Goal: Transaction & Acquisition: Purchase product/service

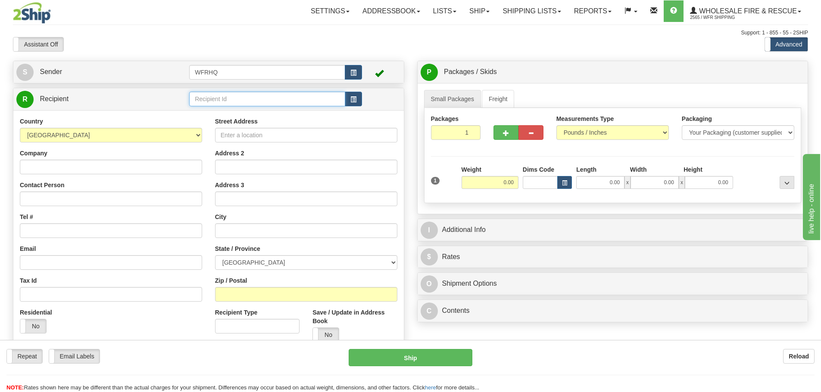
click at [243, 95] on input "text" at bounding box center [267, 99] width 156 height 15
type input "v"
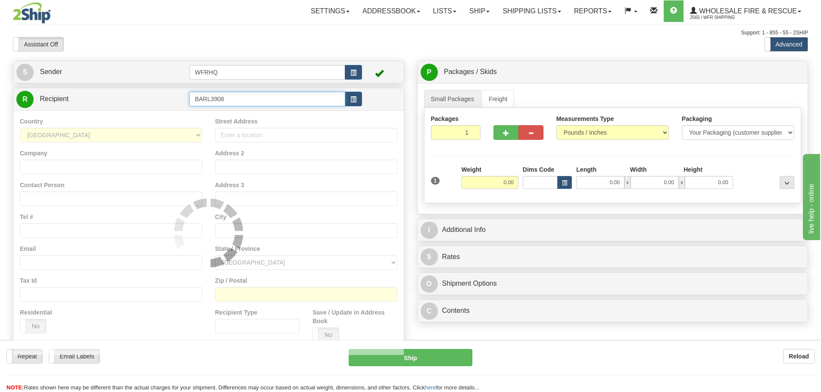
type input "BARL3908"
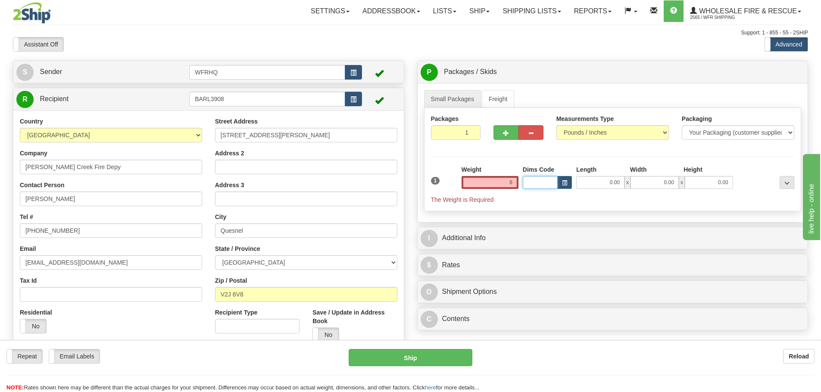
type input "8.00"
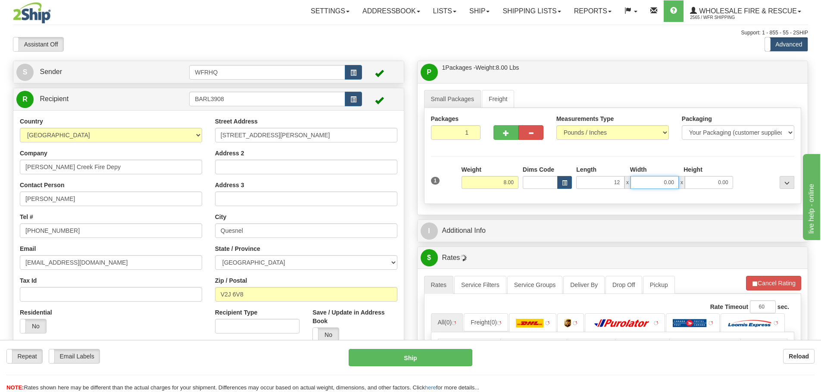
type input "12.00"
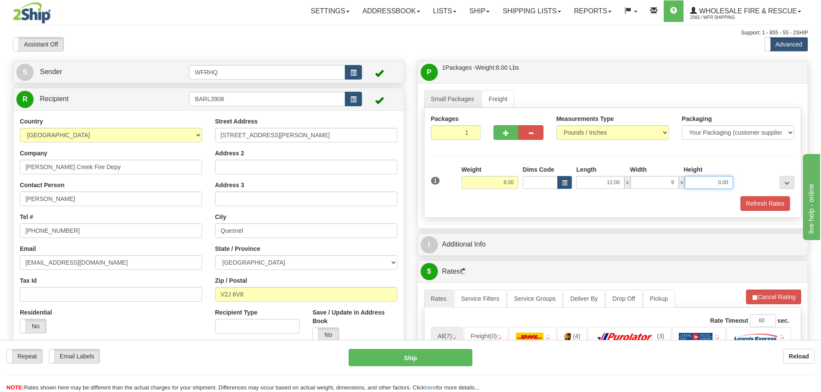
type input "9.00"
type input "7.00"
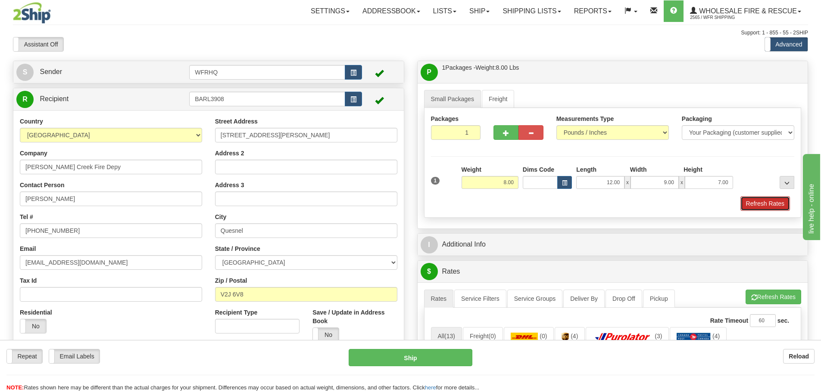
click at [772, 202] on button "Refresh Rates" at bounding box center [765, 203] width 50 height 15
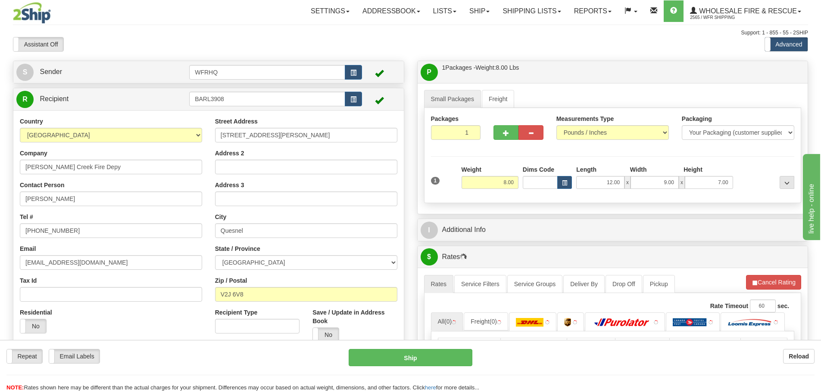
click at [461, 240] on div "I Additional Info" at bounding box center [612, 230] width 390 height 22
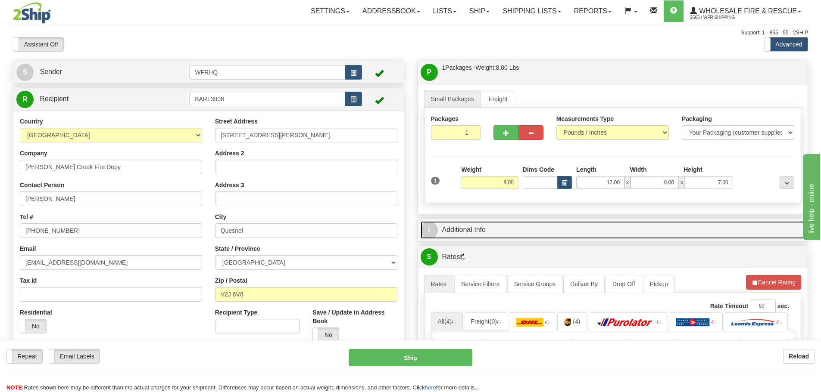
click at [461, 230] on link "I Additional Info" at bounding box center [612, 230] width 384 height 18
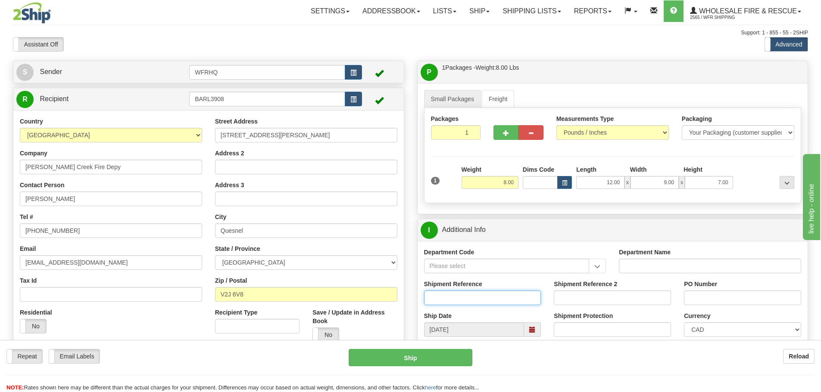
click at [442, 299] on input "Shipment Reference" at bounding box center [482, 298] width 117 height 15
type input "S45975-30362"
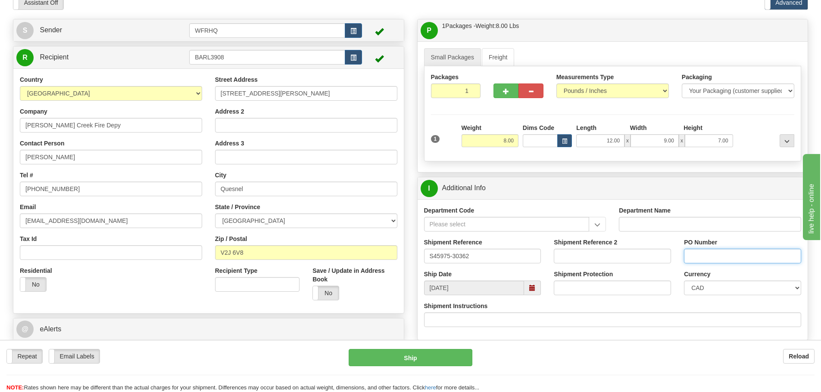
scroll to position [129, 0]
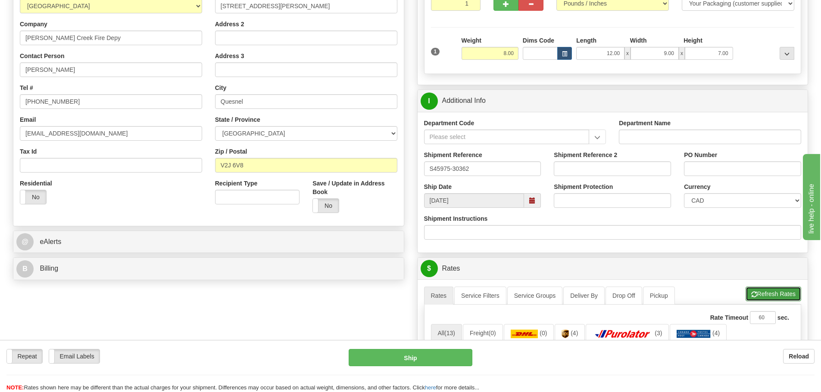
click at [778, 293] on button "Refresh Rates" at bounding box center [773, 294] width 56 height 15
click at [532, 201] on span at bounding box center [532, 201] width 6 height 6
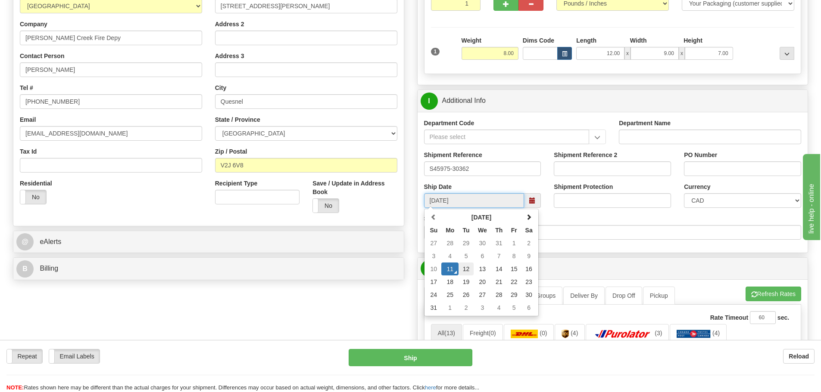
click at [467, 271] on td "12" at bounding box center [465, 269] width 15 height 13
type input "10:00"
type input "[DATE]"
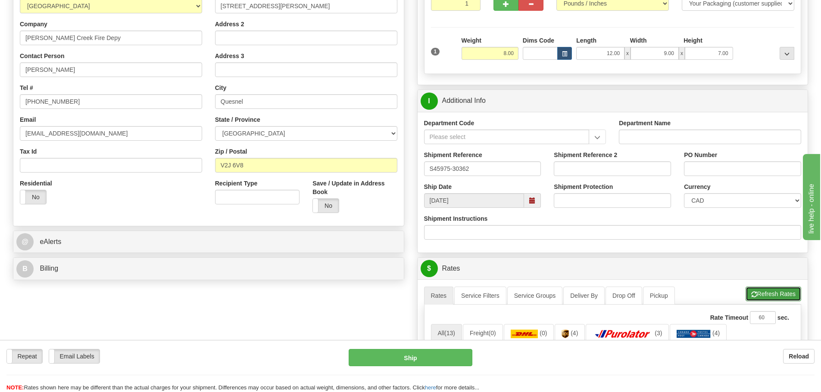
click at [779, 295] on button "Refresh Rates" at bounding box center [773, 294] width 56 height 15
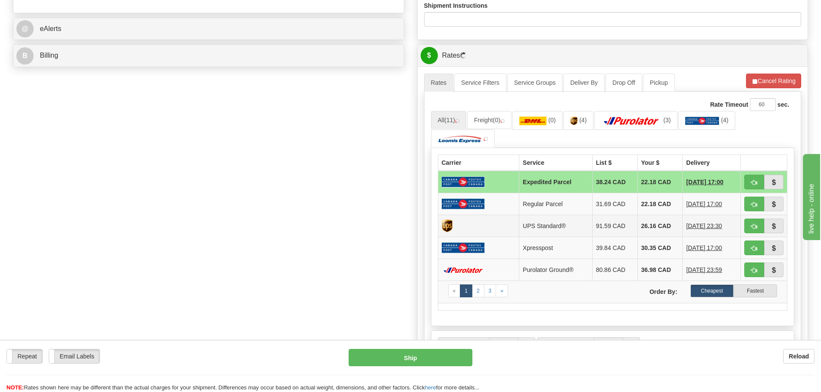
scroll to position [345, 0]
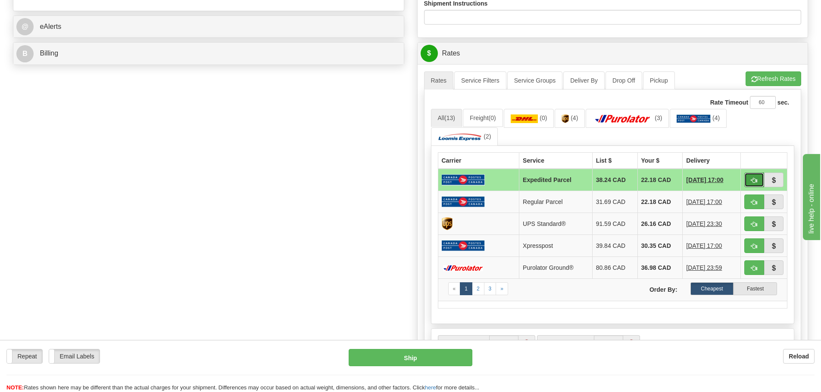
click at [750, 178] on button "button" at bounding box center [754, 180] width 20 height 15
type input "DOM.EP"
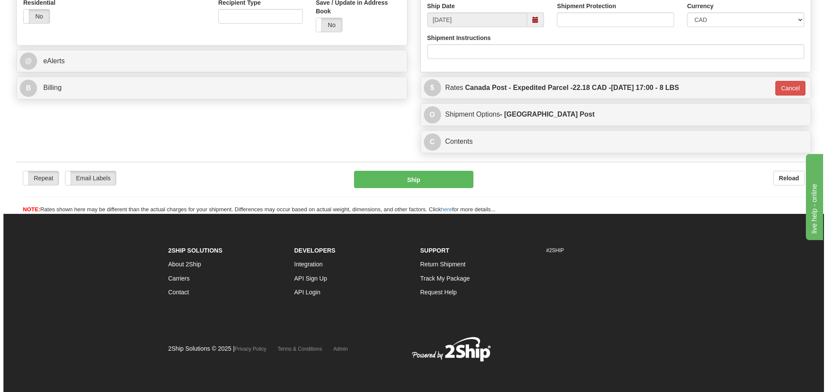
scroll to position [310, 0]
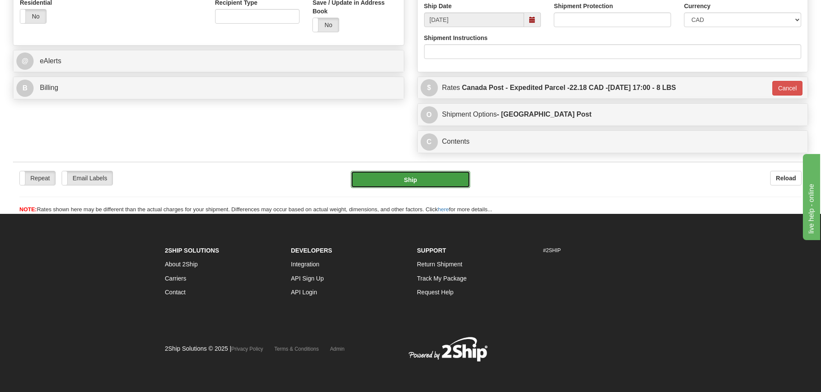
click at [435, 182] on button "Ship" at bounding box center [410, 179] width 119 height 17
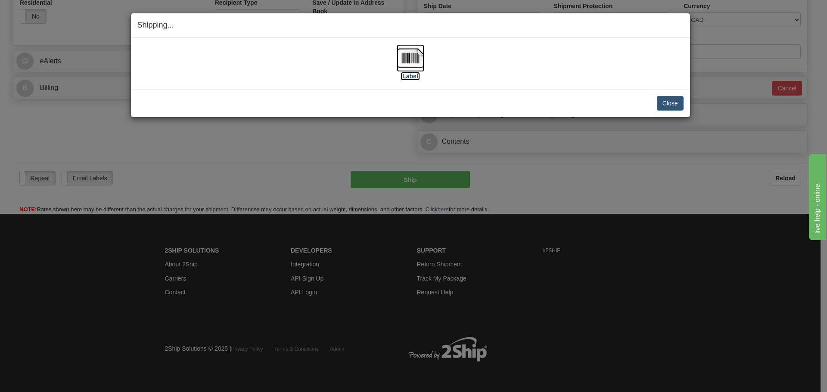
click at [407, 55] on img at bounding box center [411, 58] width 28 height 28
click at [477, 66] on div "[Label]" at bounding box center [410, 63] width 546 height 38
click at [676, 102] on button "Close" at bounding box center [670, 103] width 27 height 15
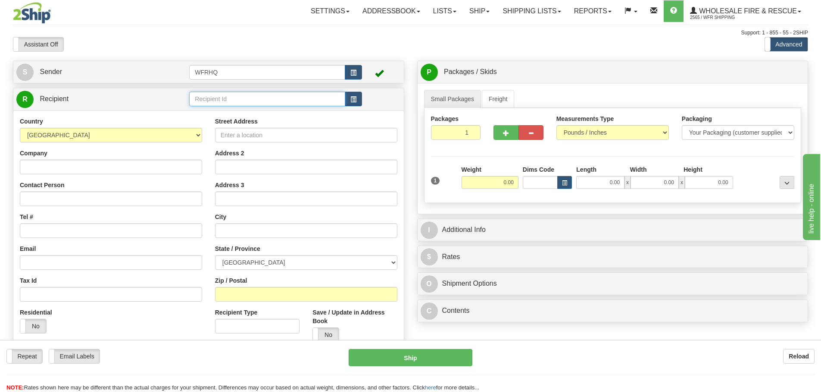
click at [203, 100] on input "text" at bounding box center [267, 99] width 156 height 15
type input "H"
type input "1"
type input "HSEI1502"
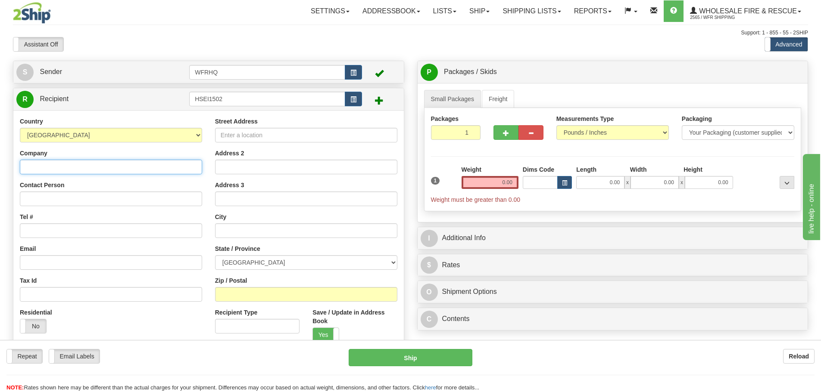
click at [29, 164] on input "Company" at bounding box center [111, 167] width 182 height 15
paste input "HSE Integrated Ltd."
drag, startPoint x: 27, startPoint y: 168, endPoint x: -6, endPoint y: 170, distance: 33.6
click at [0, 170] on html "Training Course Close Toggle navigation Settings Shipping Preferences New Sende…" at bounding box center [410, 196] width 821 height 392
type input "HSE Integrated Ltd."
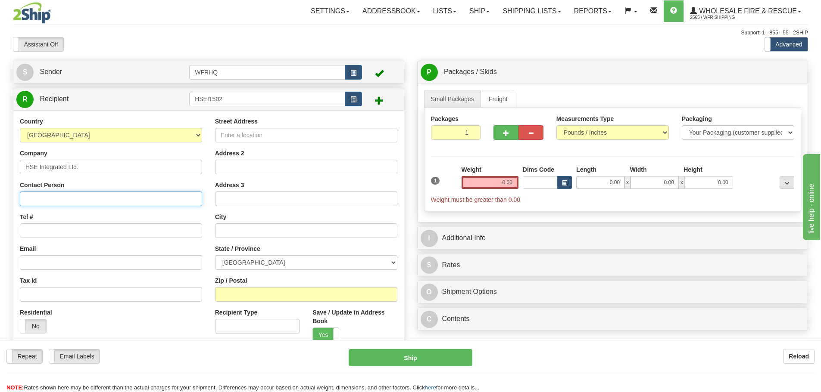
drag, startPoint x: 78, startPoint y: 199, endPoint x: 75, endPoint y: 202, distance: 4.6
click at [78, 199] on input "Contact Person" at bounding box center [111, 199] width 182 height 15
paste input "Richard Hanlon"
type input "Richard Hanlon"
click at [31, 229] on input "Tel #" at bounding box center [111, 231] width 182 height 15
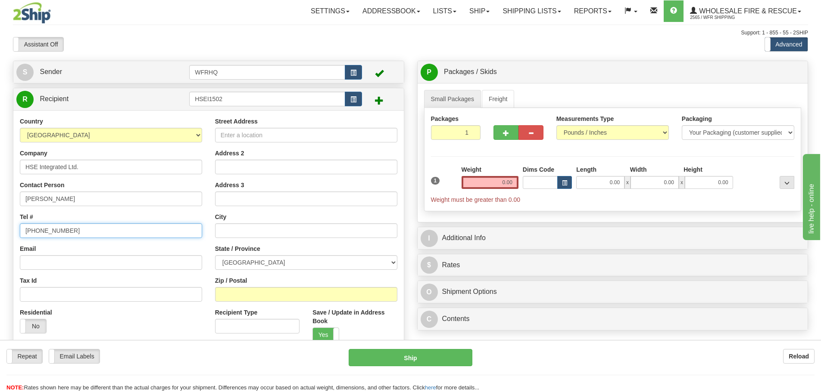
type input "780-998-2266"
click at [272, 138] on input "Street Address" at bounding box center [306, 135] width 182 height 15
type input "1502 - 92 Ave"
type input "T6P0E9"
type input "EDMONTON"
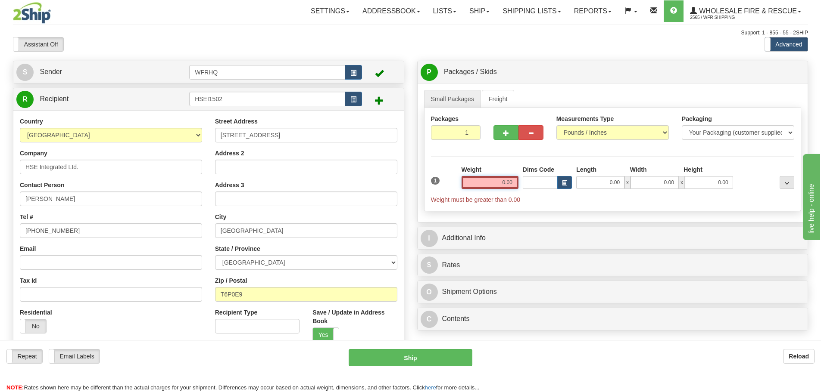
click at [498, 183] on input "0.00" at bounding box center [489, 182] width 57 height 13
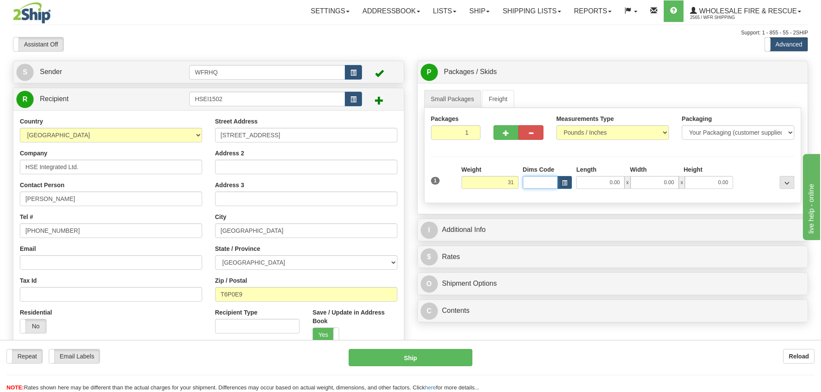
type input "31.00"
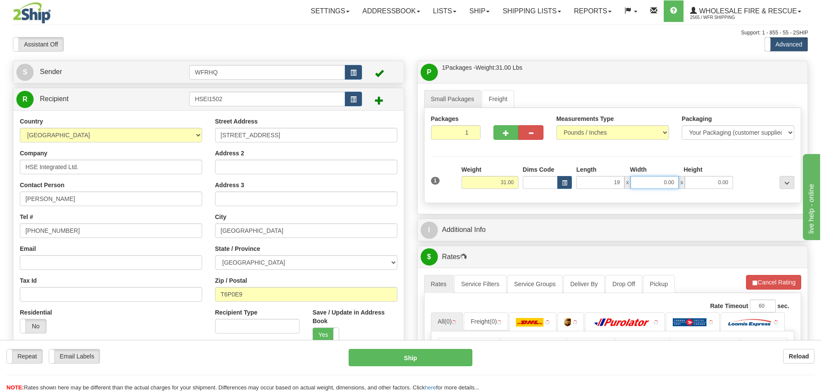
type input "19.00"
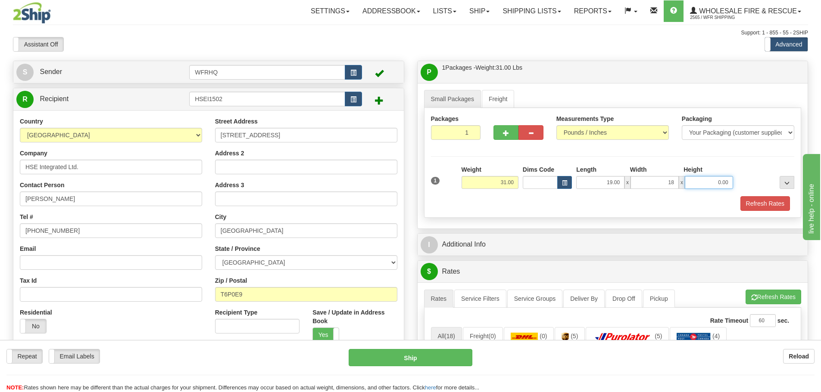
type input "18.00"
type input "6.00"
click at [774, 198] on button "Refresh Rates" at bounding box center [765, 203] width 50 height 15
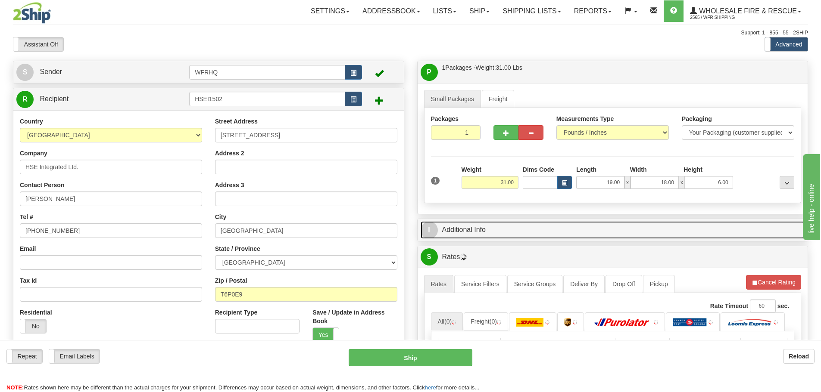
click at [539, 234] on link "I Additional Info" at bounding box center [612, 230] width 384 height 18
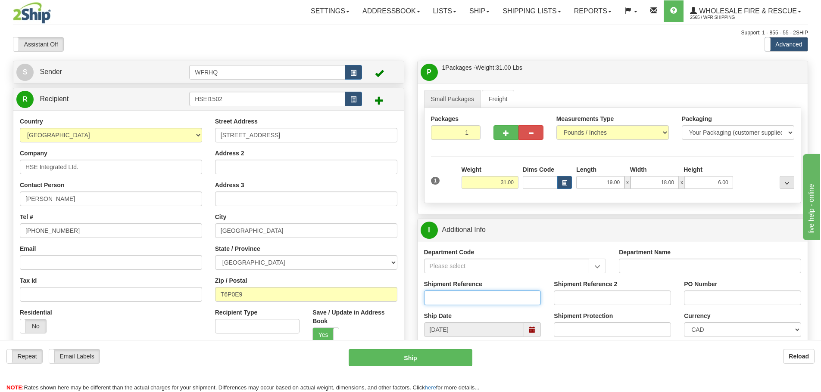
click at [444, 297] on input "Shipment Reference" at bounding box center [482, 298] width 117 height 15
type input "S44649-30207"
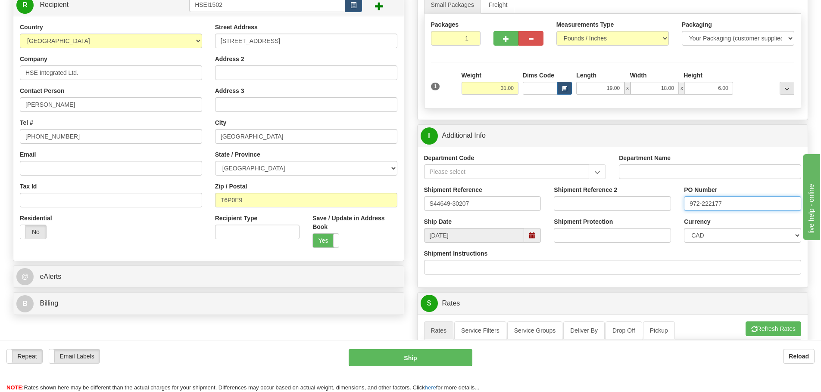
scroll to position [215, 0]
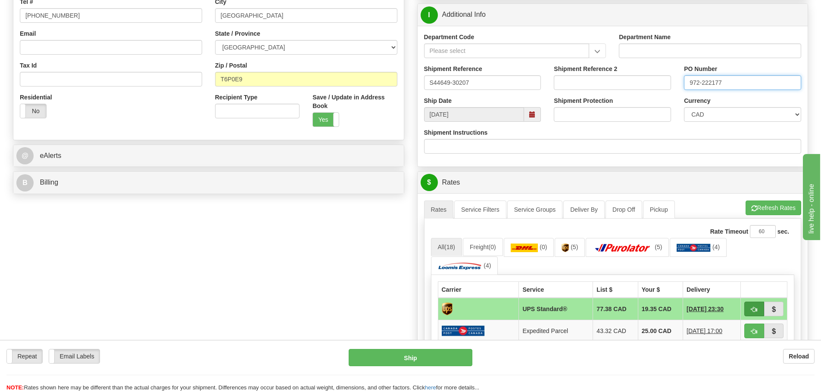
type input "972-222177"
click at [758, 310] on button "button" at bounding box center [754, 309] width 20 height 15
type input "11"
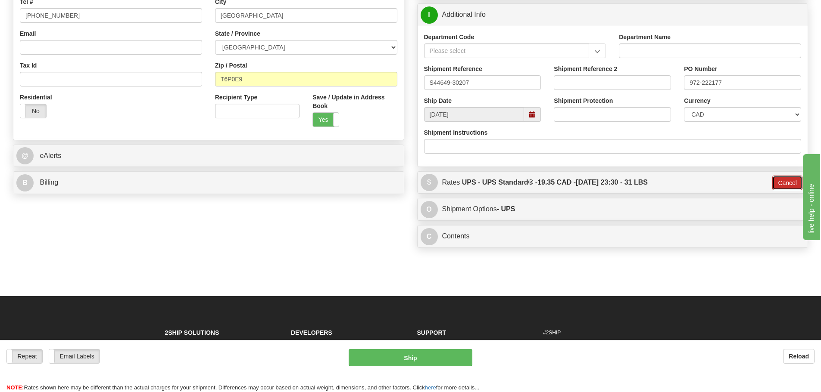
click at [781, 178] on button "Cancel" at bounding box center [787, 183] width 30 height 15
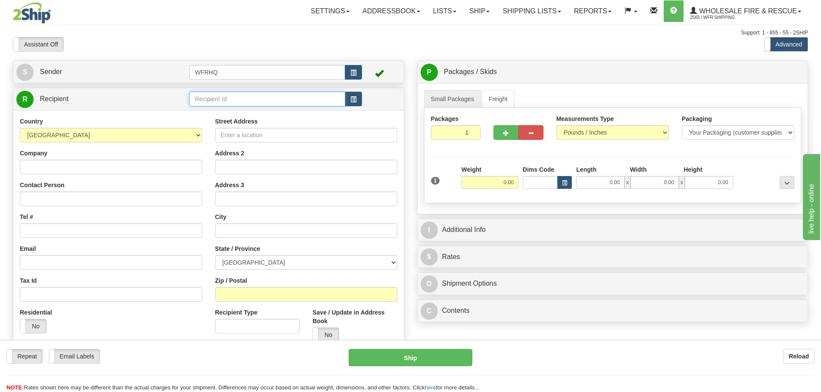
click at [238, 102] on input "text" at bounding box center [267, 99] width 156 height 15
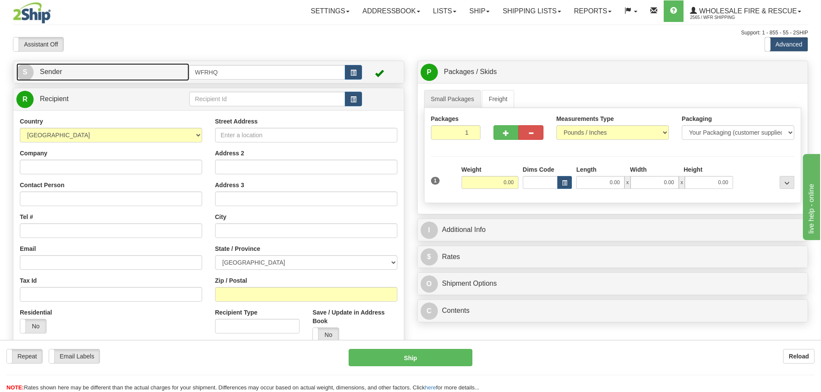
click at [144, 69] on link "S Sender" at bounding box center [102, 72] width 173 height 18
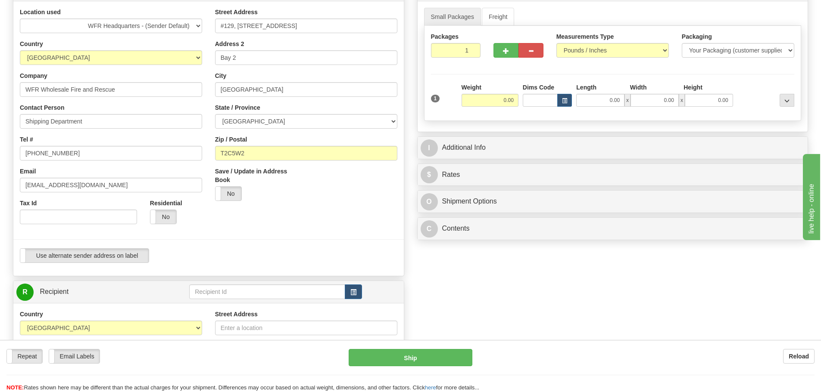
scroll to position [86, 0]
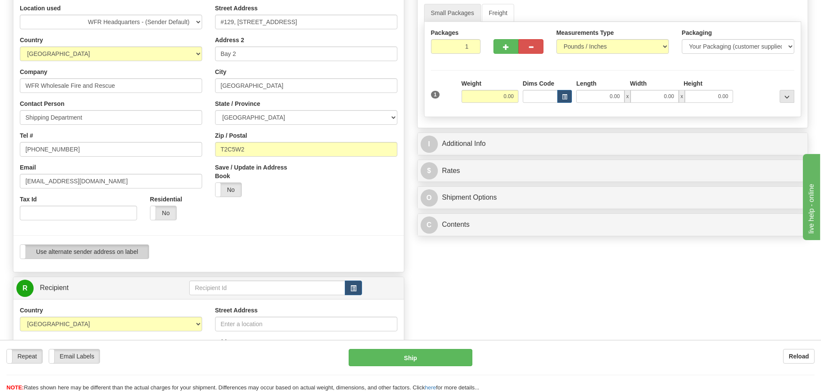
click at [107, 246] on label "Use alternate sender address on label" at bounding box center [84, 252] width 128 height 14
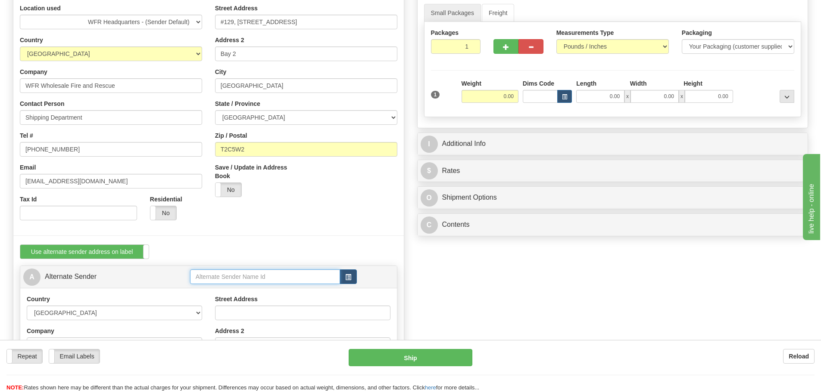
click at [260, 274] on input "text" at bounding box center [265, 277] width 150 height 15
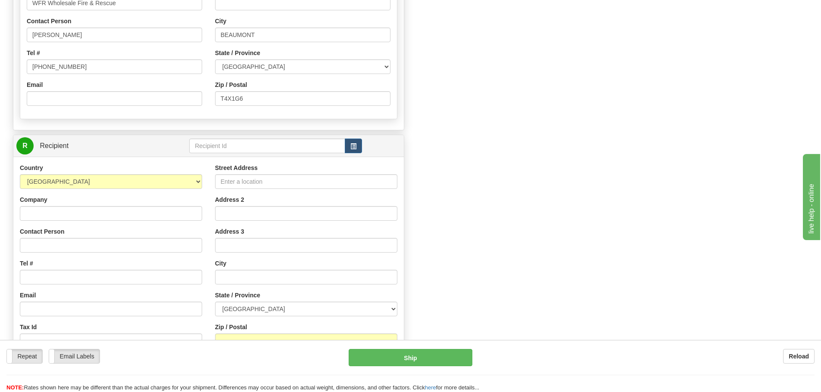
scroll to position [431, 0]
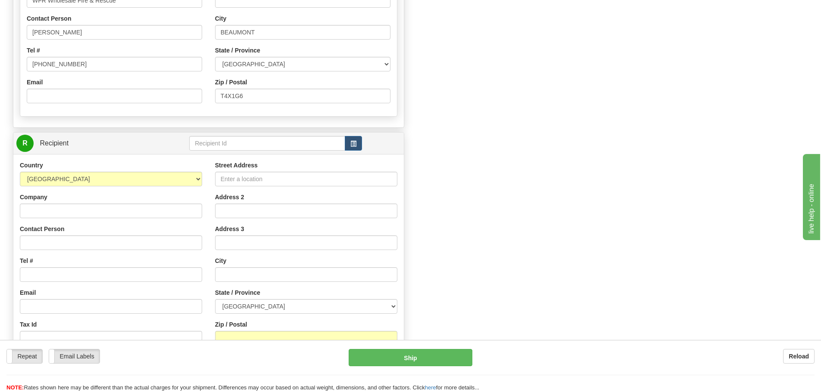
type input "TRIN4811"
click at [247, 140] on input "text" at bounding box center [267, 143] width 156 height 15
click at [203, 167] on div "WFRHQ" at bounding box center [266, 167] width 148 height 9
type input "WFRHQ"
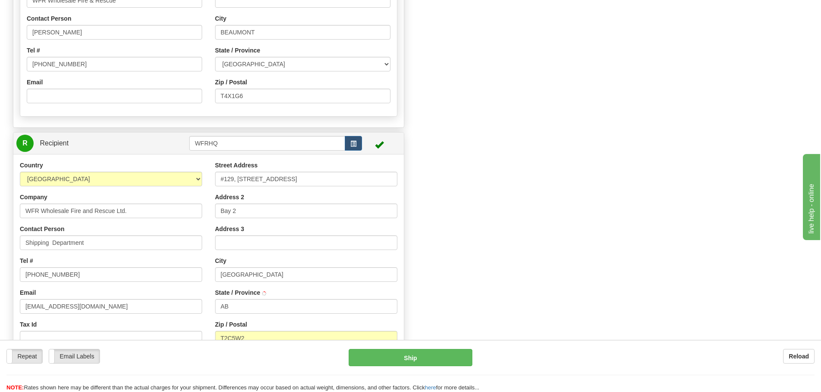
scroll to position [0, 0]
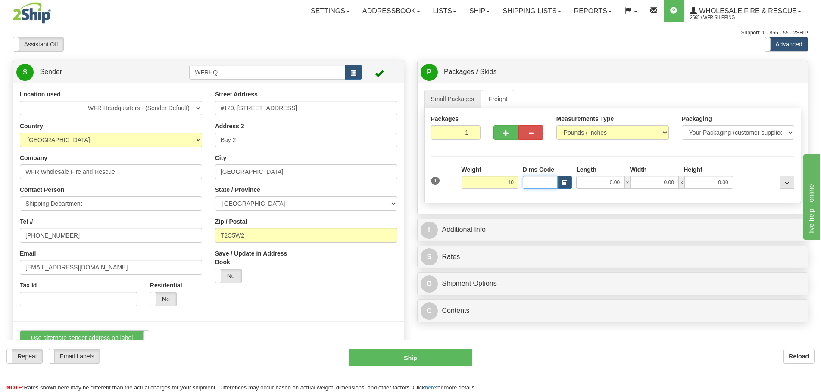
type input "10.00"
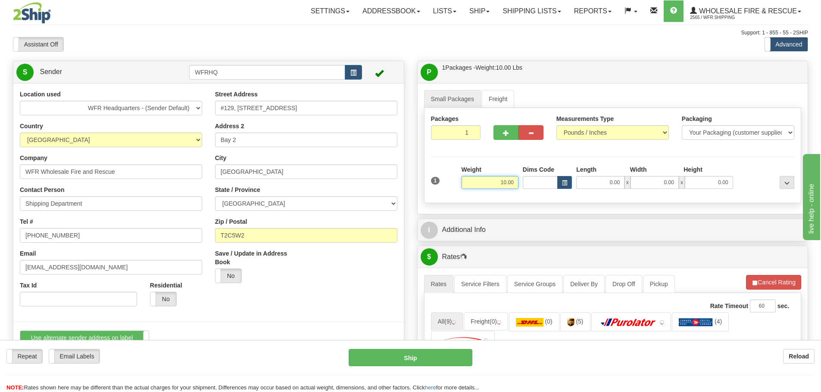
drag, startPoint x: 498, startPoint y: 182, endPoint x: 538, endPoint y: 177, distance: 40.0
click at [538, 177] on div "1 Weight 10.00 Dims Code x x" at bounding box center [613, 180] width 368 height 31
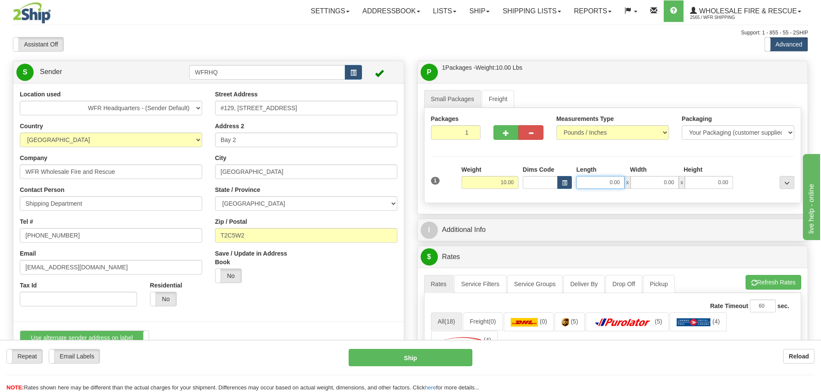
click at [602, 180] on input "0.00" at bounding box center [600, 182] width 48 height 13
type input "8.00"
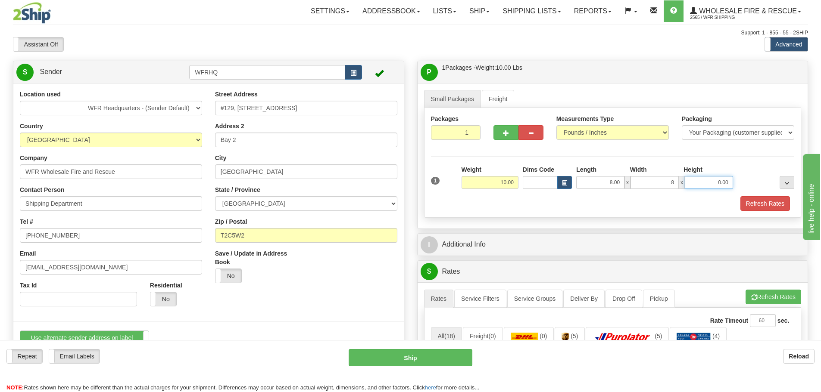
type input "8.00"
click at [760, 198] on button "Refresh Rates" at bounding box center [765, 203] width 50 height 15
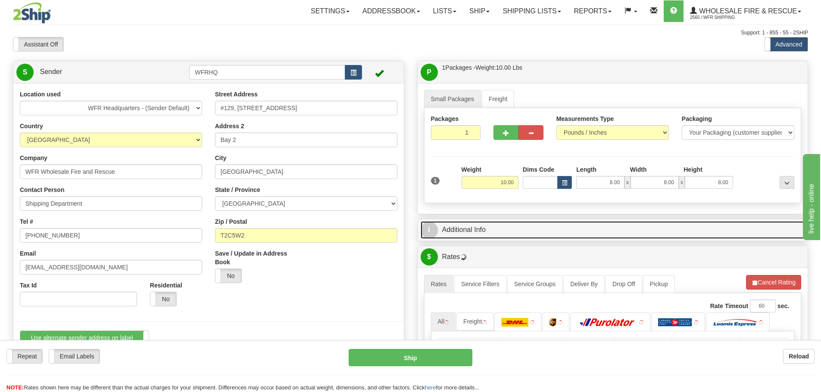
click at [551, 229] on link "I Additional Info" at bounding box center [612, 230] width 384 height 18
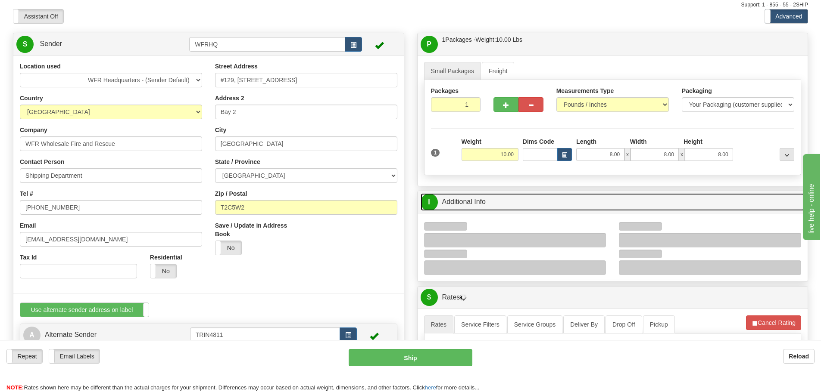
scroll to position [43, 0]
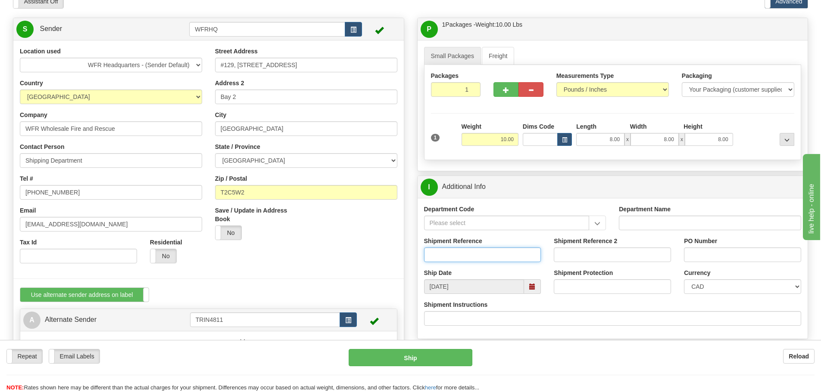
click at [475, 257] on input "Shipment Reference" at bounding box center [482, 255] width 117 height 15
type input "Blitz Fire Parts"
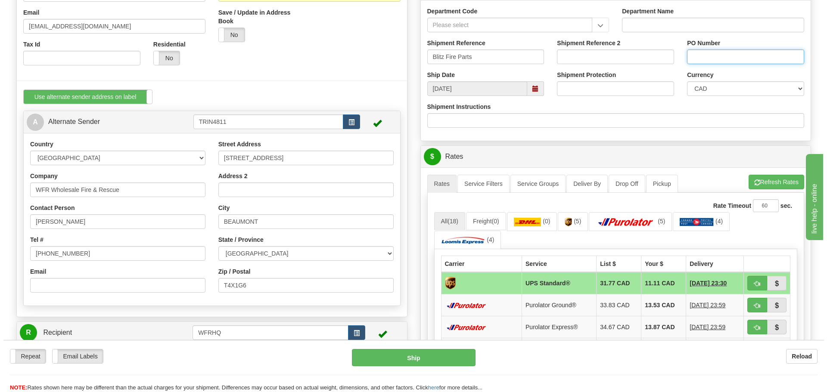
scroll to position [302, 0]
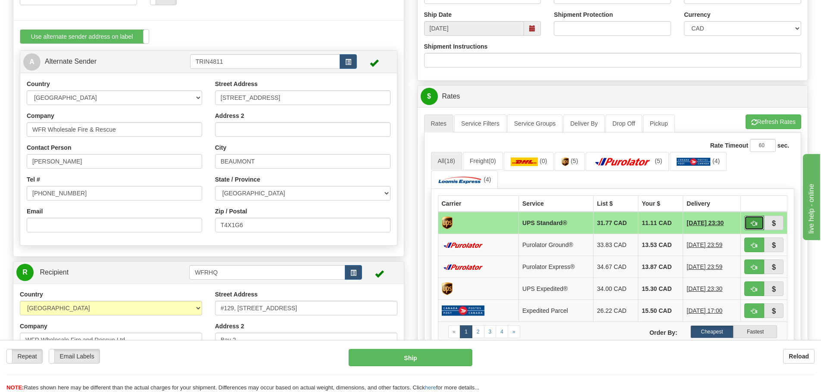
click at [753, 221] on span "button" at bounding box center [754, 224] width 6 height 6
type input "11"
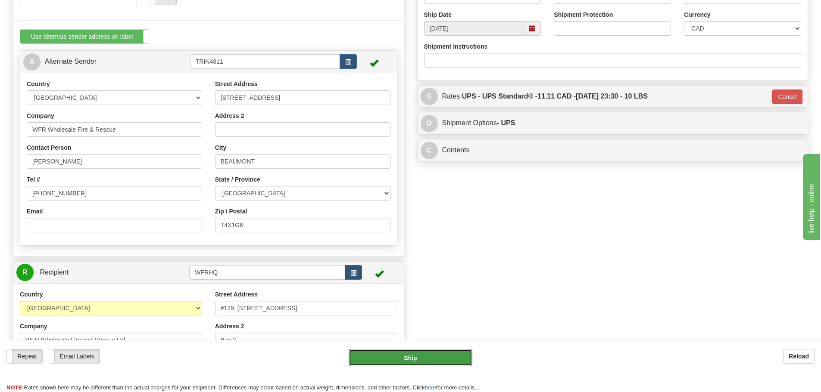
click at [395, 362] on button "Ship" at bounding box center [411, 357] width 124 height 17
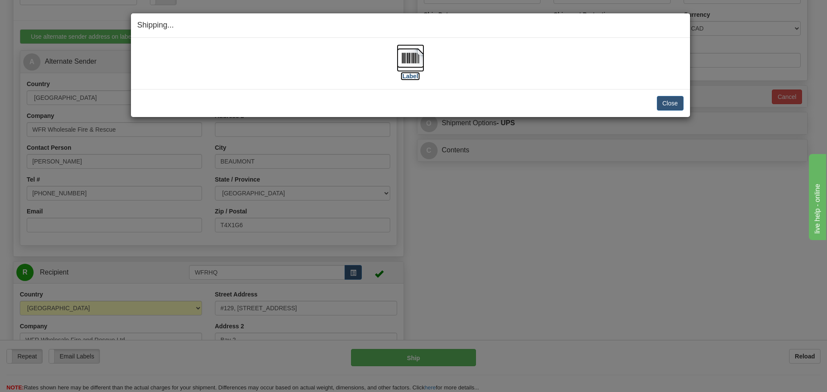
click at [419, 65] on img at bounding box center [411, 58] width 28 height 28
click at [677, 104] on button "Close" at bounding box center [670, 103] width 27 height 15
